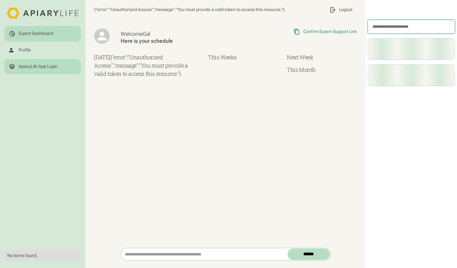
click at [51, 67] on div "ApiaryLife App Login" at bounding box center [38, 67] width 39 height 6
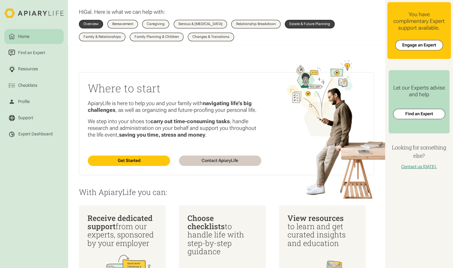
click at [304, 21] on link "Estate & Future Planning" at bounding box center [310, 24] width 50 height 9
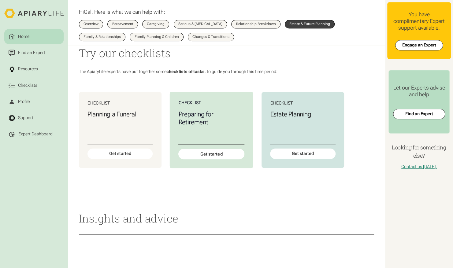
scroll to position [375, 0]
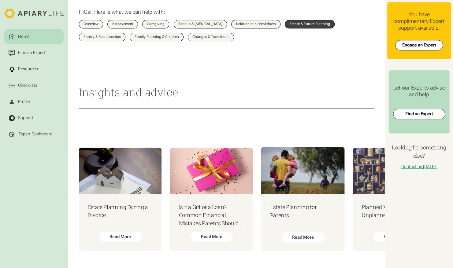
click at [287, 189] on img at bounding box center [302, 170] width 83 height 47
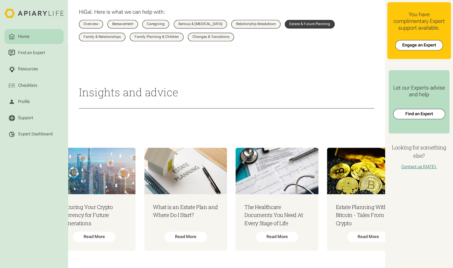
scroll to position [0, 396]
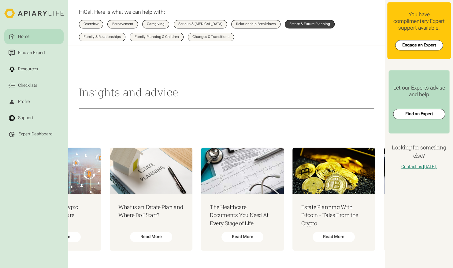
scroll to position [0, 427]
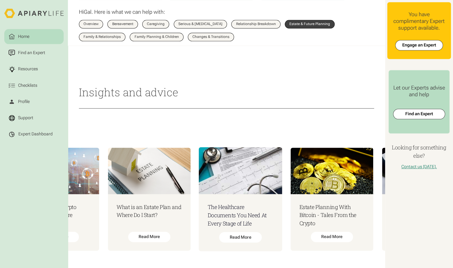
click at [246, 204] on h3 "The Healthcare Documents You Need At Every Stage of Life" at bounding box center [241, 215] width 66 height 25
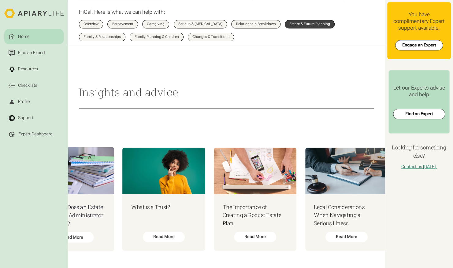
scroll to position [0, 1417]
click at [271, 218] on h3 "The Importance of Creating a Robust Estate Plan" at bounding box center [255, 215] width 66 height 25
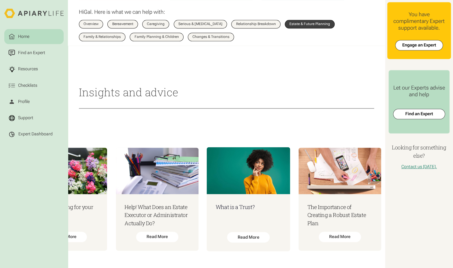
scroll to position [0, 1327]
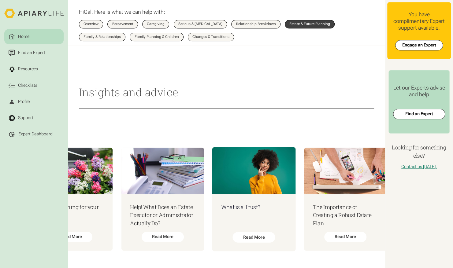
click at [249, 204] on h3 "What is a Trust?" at bounding box center [254, 207] width 66 height 8
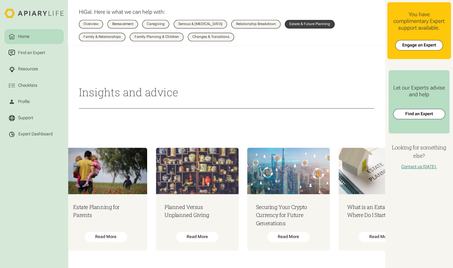
scroll to position [0, 184]
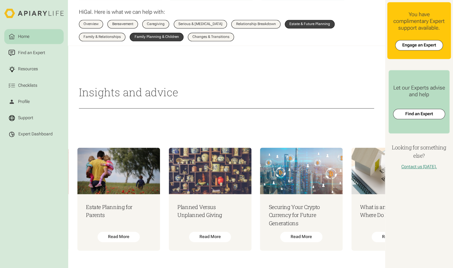
click at [151, 37] on div "Family Planning & Children" at bounding box center [156, 37] width 44 height 4
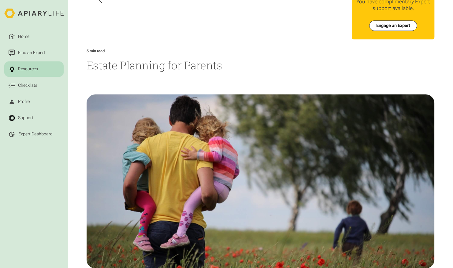
scroll to position [24, 0]
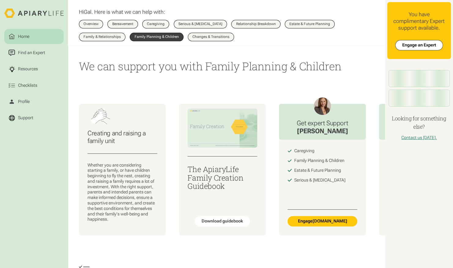
click at [212, 37] on div "Changes & Transitions" at bounding box center [210, 37] width 37 height 4
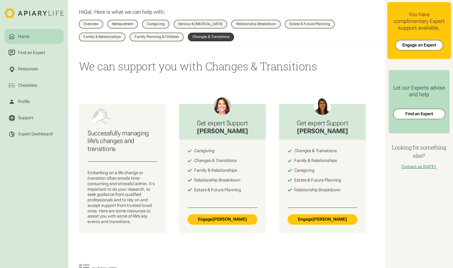
click at [175, 36] on html "Home Find an Expert Resources Checklists Profile Support Expert Dashboard Hi Ga…" at bounding box center [226, 134] width 453 height 268
click at [176, 40] on link "Family Planning & Children" at bounding box center [156, 37] width 53 height 9
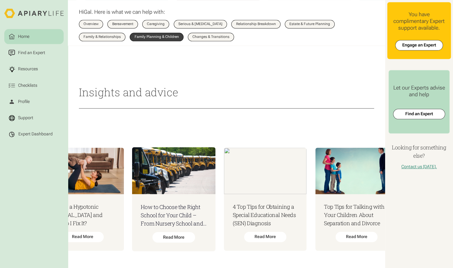
scroll to position [0, 37]
